Goal: Transaction & Acquisition: Purchase product/service

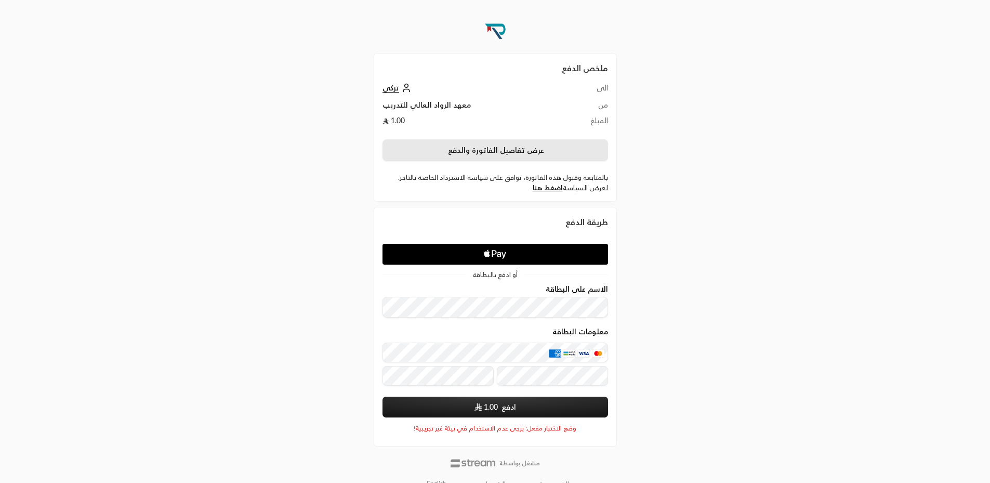
click at [510, 157] on button "عرض تفاصيل الفاتورة والدفع" at bounding box center [495, 150] width 226 height 22
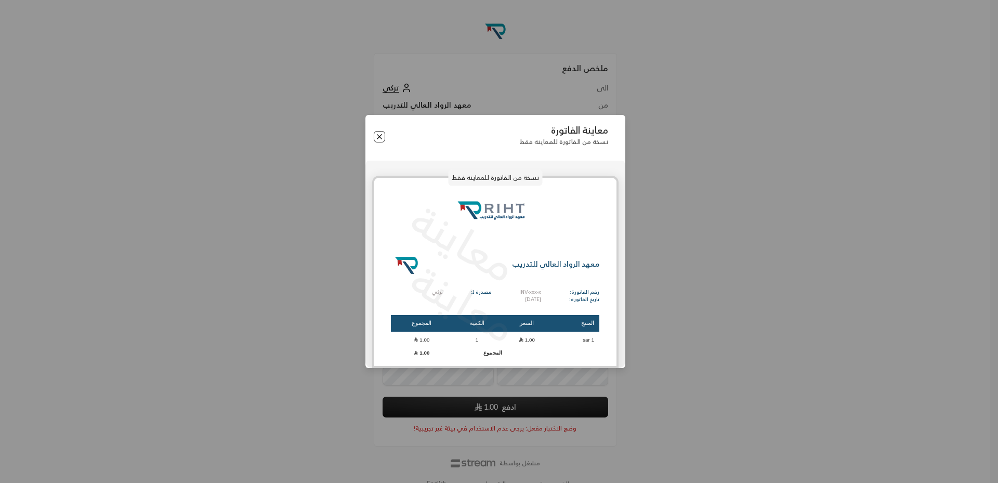
click at [378, 137] on button "Close" at bounding box center [379, 136] width 11 height 11
